Goal: Task Accomplishment & Management: Complete application form

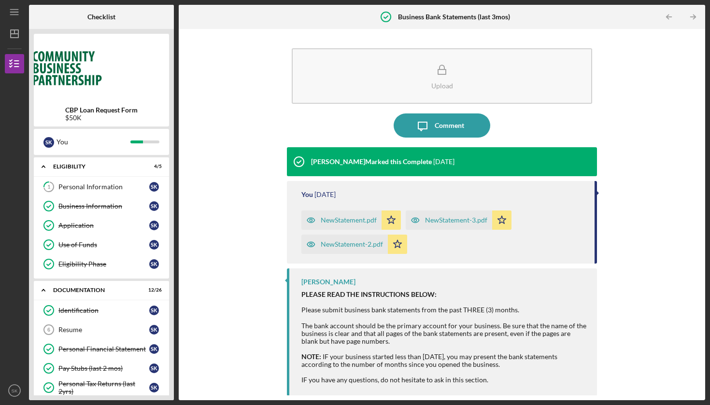
scroll to position [219, 0]
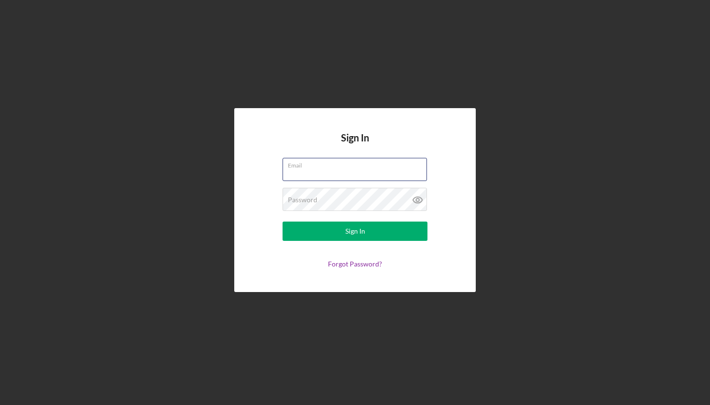
type input "novapackdogtraining@gmail.com"
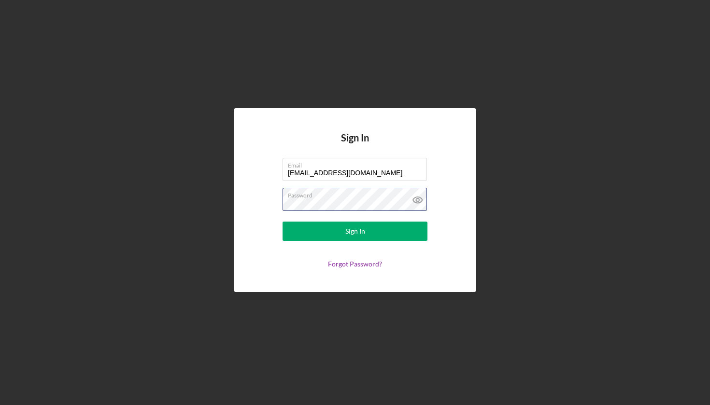
click at [355, 231] on button "Sign In" at bounding box center [355, 231] width 145 height 19
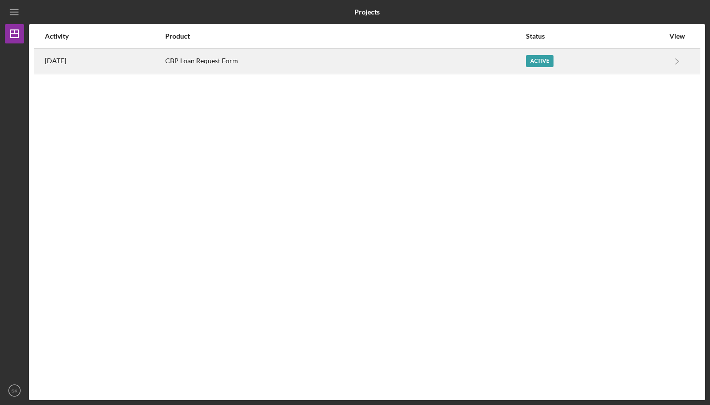
click at [100, 65] on div "4 days ago" at bounding box center [104, 61] width 119 height 24
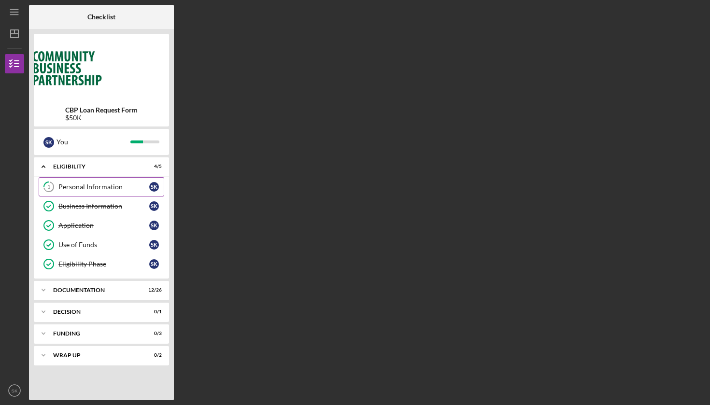
click at [108, 186] on div "Personal Information" at bounding box center [103, 187] width 91 height 8
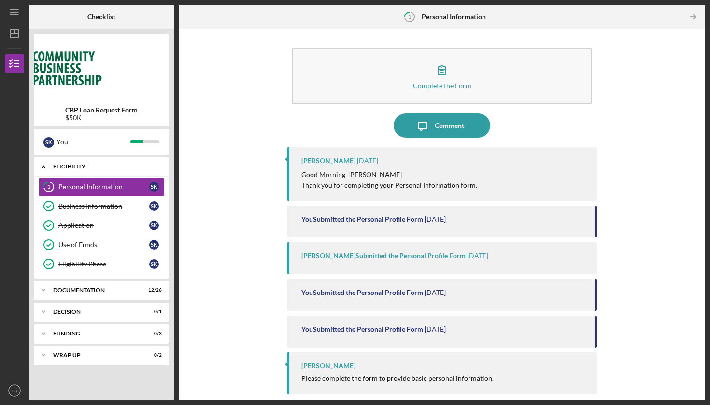
click at [114, 166] on div "Eligibility" at bounding box center [105, 167] width 104 height 6
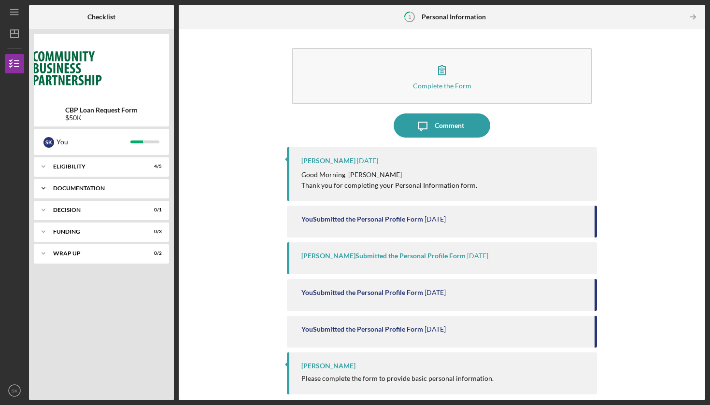
click at [110, 193] on div "Icon/Expander Documentation 12 / 26" at bounding box center [101, 188] width 135 height 19
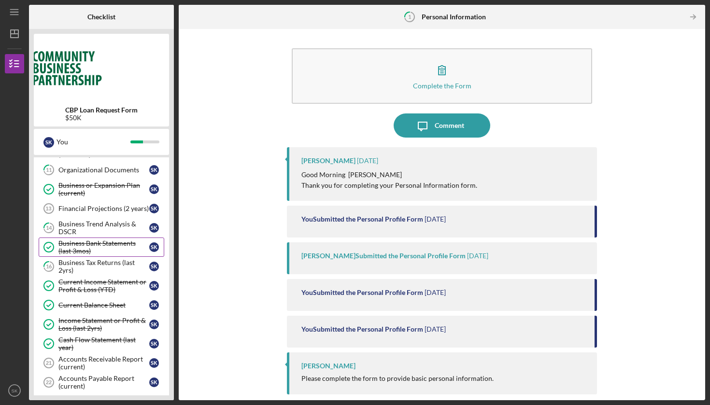
scroll to position [157, 0]
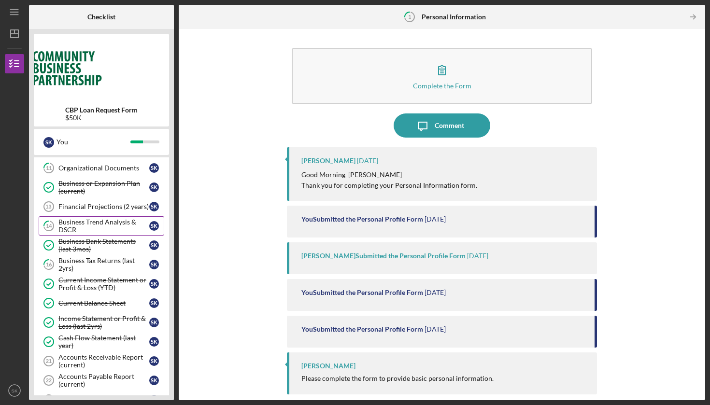
click at [109, 226] on div "Business Trend Analysis & DSCR" at bounding box center [103, 225] width 91 height 15
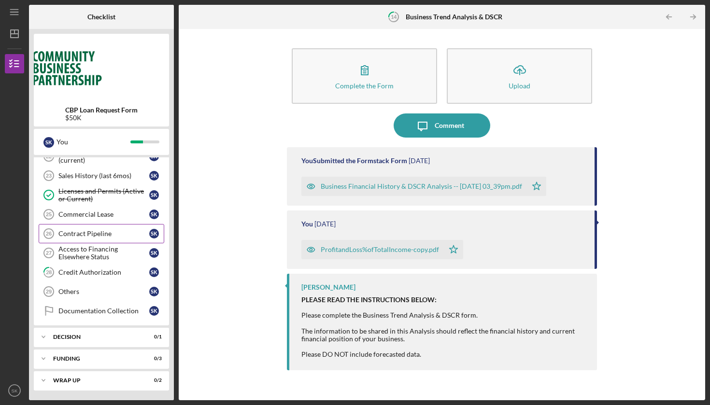
scroll to position [381, 0]
click at [103, 229] on link "Contract Pipeline 26 Contract Pipeline S K" at bounding box center [102, 233] width 126 height 19
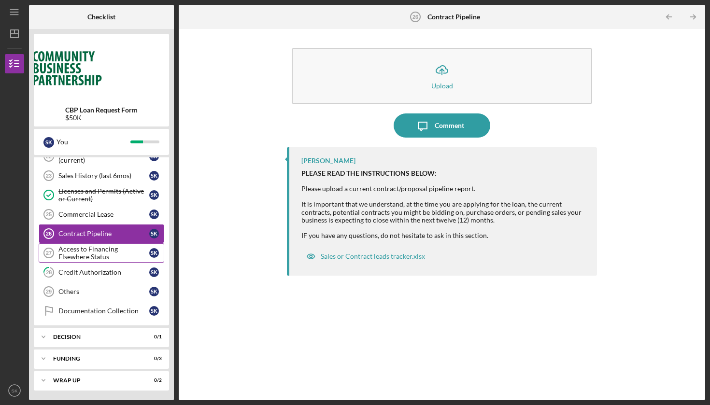
click at [97, 250] on div "Access to Financing Elsewhere Status" at bounding box center [103, 252] width 91 height 15
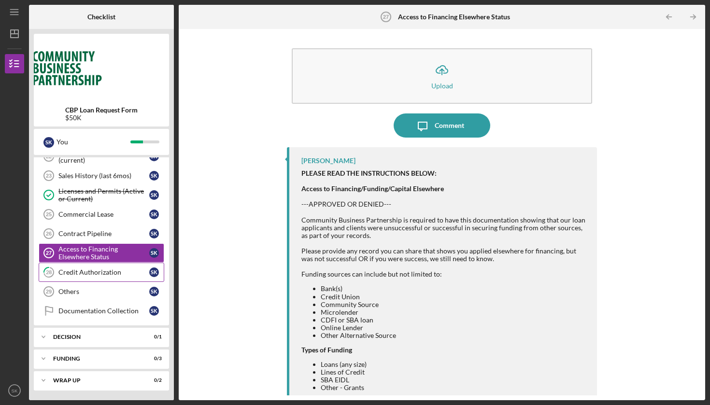
click at [97, 271] on div "Credit Authorization" at bounding box center [103, 273] width 91 height 8
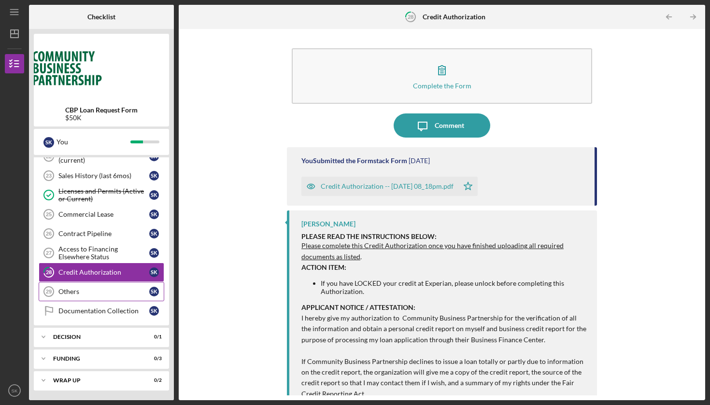
click at [117, 287] on link "Others 29 Others S K" at bounding box center [102, 291] width 126 height 19
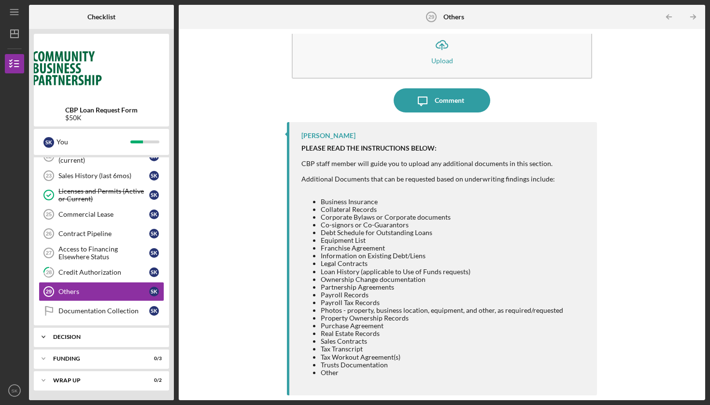
scroll to position [25, 0]
click at [108, 312] on div "Documentation Collection" at bounding box center [103, 311] width 91 height 8
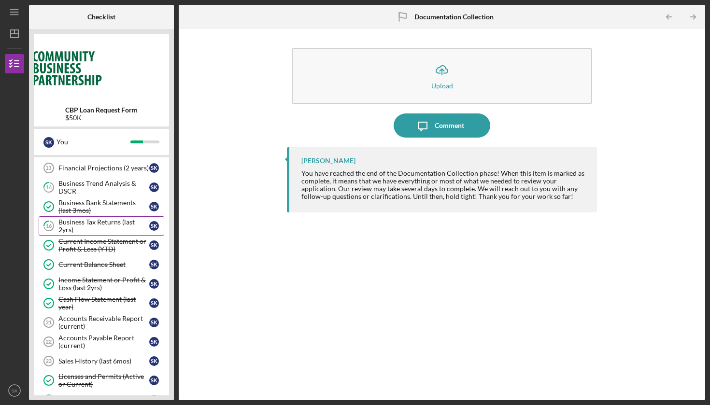
scroll to position [192, 0]
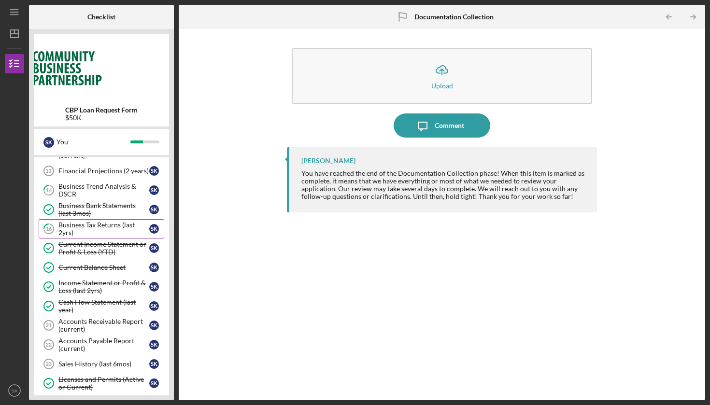
click at [109, 227] on div "Business Tax Returns (last 2yrs)" at bounding box center [103, 228] width 91 height 15
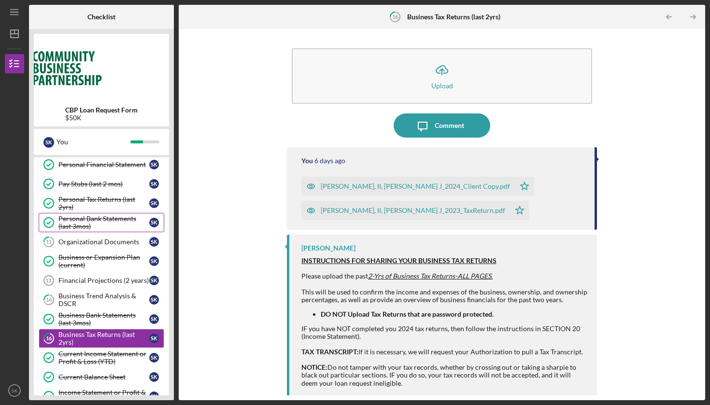
scroll to position [82, 0]
click at [102, 280] on div "Financial Projections (2 years)" at bounding box center [103, 281] width 91 height 8
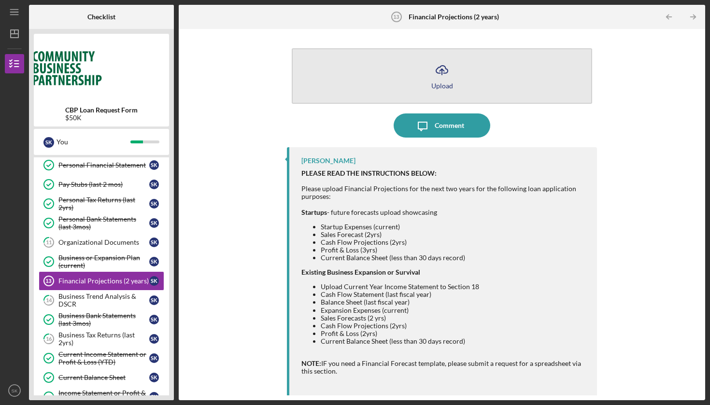
click at [442, 84] on div "Upload" at bounding box center [442, 85] width 22 height 7
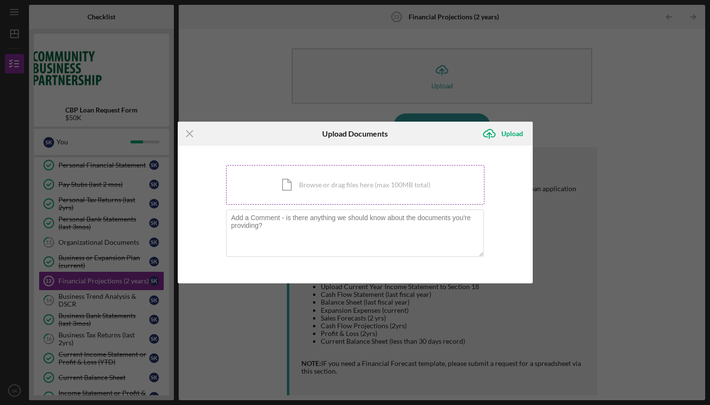
click at [345, 186] on div "Icon/Document Browse or drag files here (max 100MB total) Tap to choose files o…" at bounding box center [355, 185] width 258 height 40
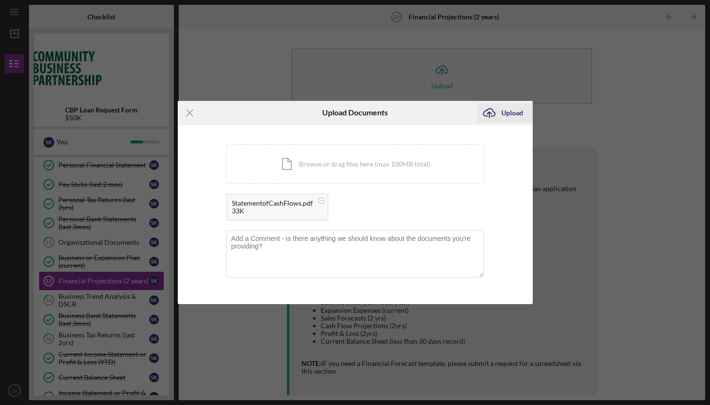
click at [513, 112] on div "Upload" at bounding box center [512, 112] width 22 height 19
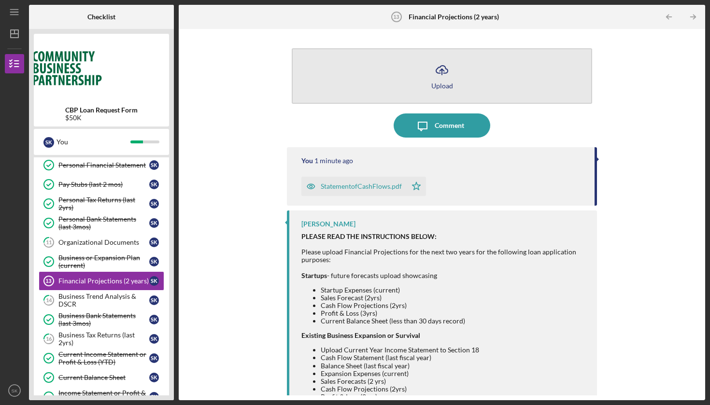
click at [440, 78] on icon "Icon/Upload" at bounding box center [442, 70] width 24 height 24
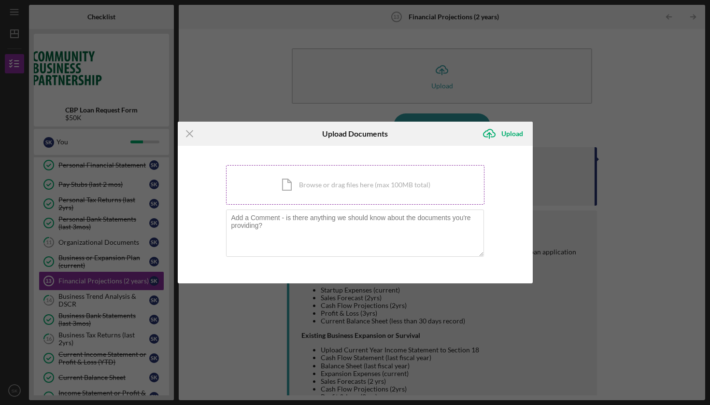
click at [355, 185] on div "Icon/Document Browse or drag files here (max 100MB total) Tap to choose files o…" at bounding box center [355, 185] width 258 height 40
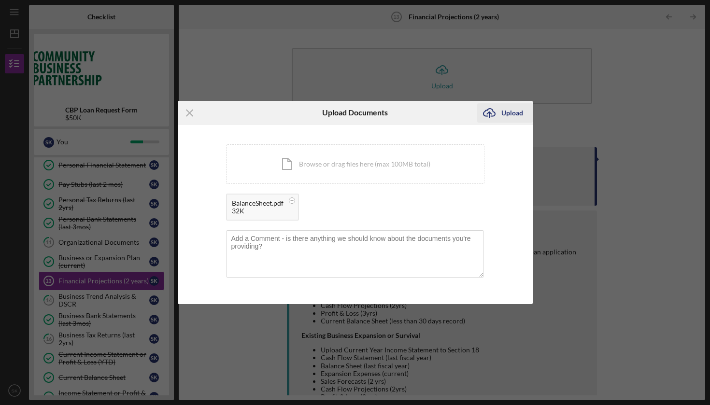
click at [509, 113] on div "Upload" at bounding box center [512, 112] width 22 height 19
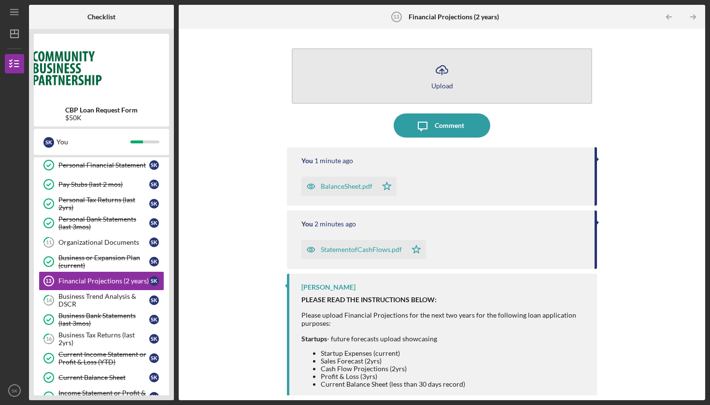
click at [446, 79] on icon "Icon/Upload" at bounding box center [442, 70] width 24 height 24
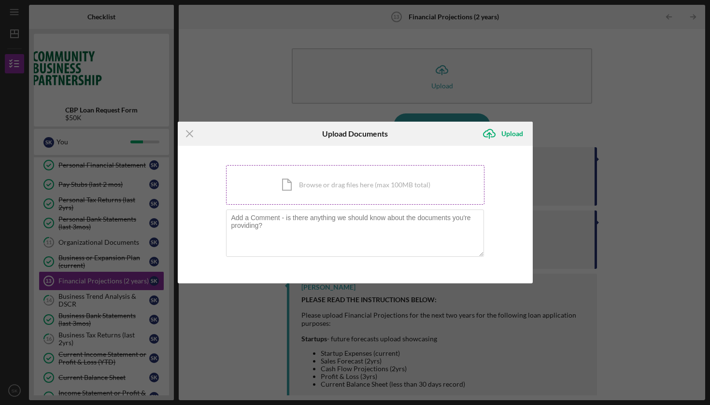
click at [338, 186] on div "Icon/Document Browse or drag files here (max 100MB total) Tap to choose files o…" at bounding box center [355, 185] width 258 height 40
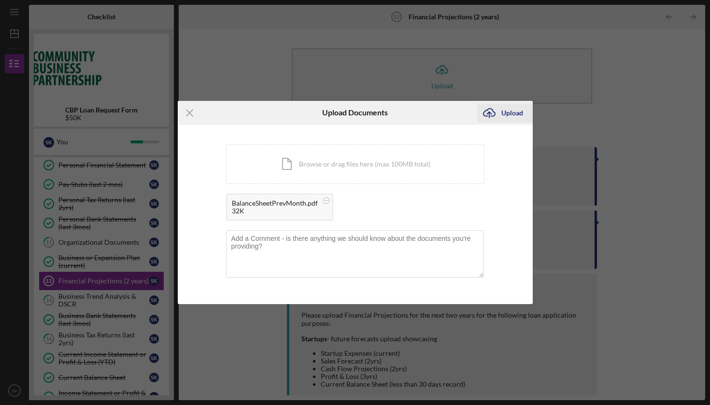
click at [513, 115] on div "Upload" at bounding box center [512, 112] width 22 height 19
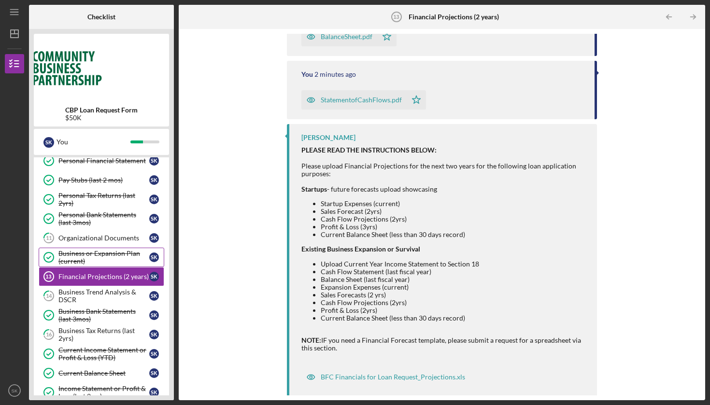
scroll to position [84, 0]
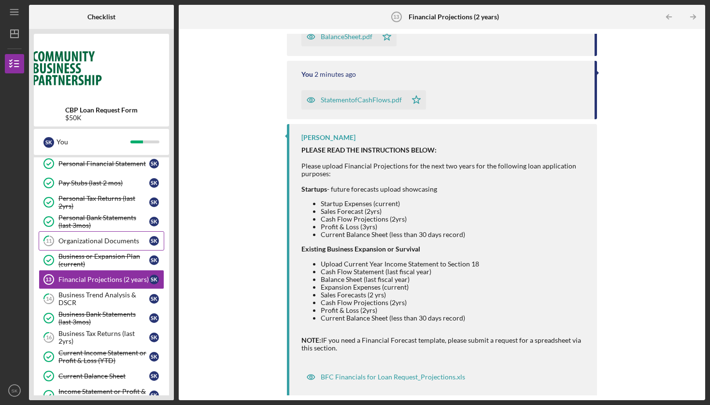
click at [115, 242] on div "Organizational Documents" at bounding box center [103, 241] width 91 height 8
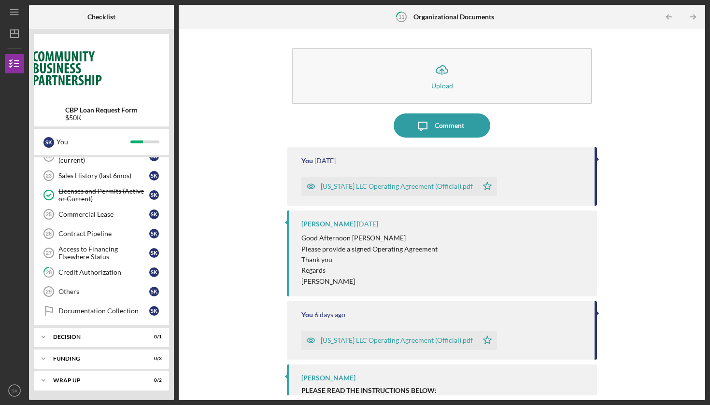
scroll to position [381, 0]
